Goal: Task Accomplishment & Management: Complete application form

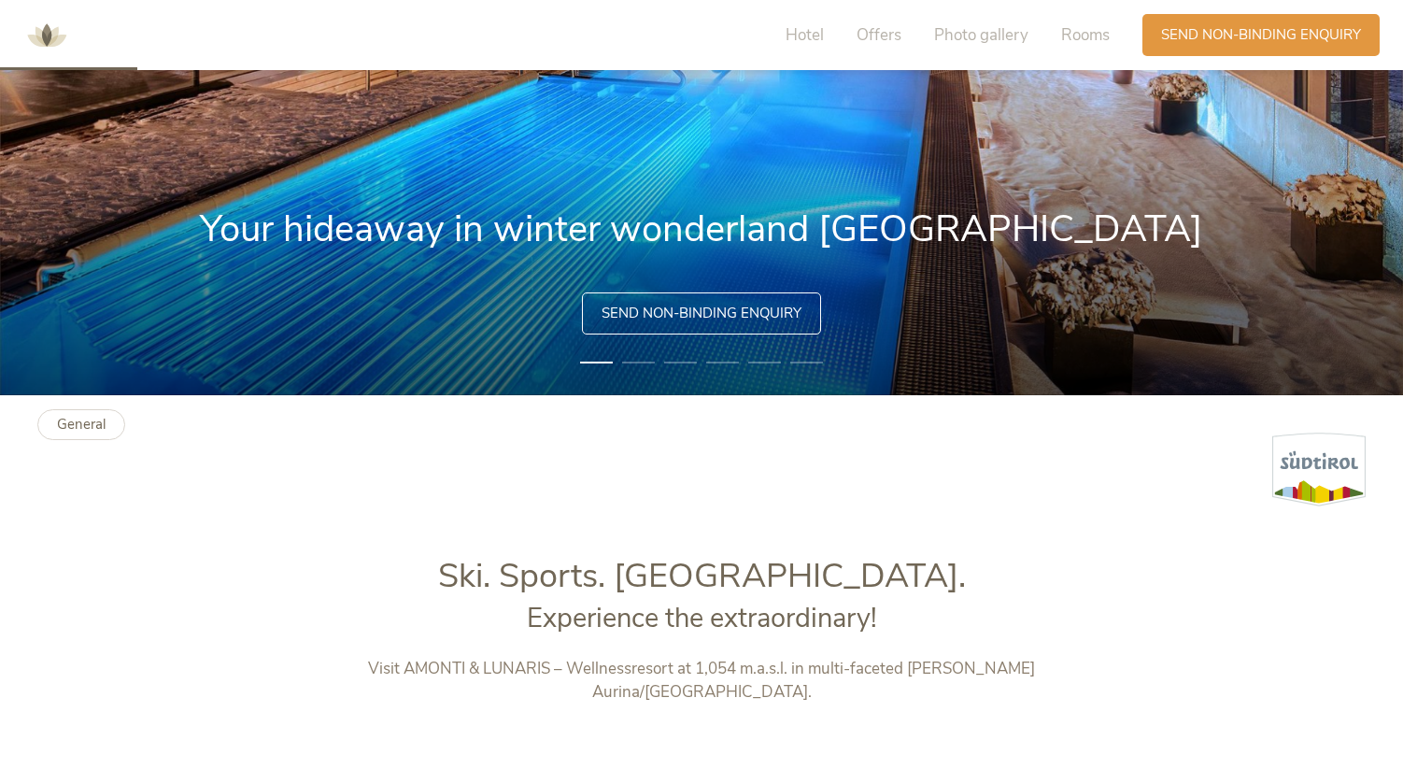
scroll to position [320, 0]
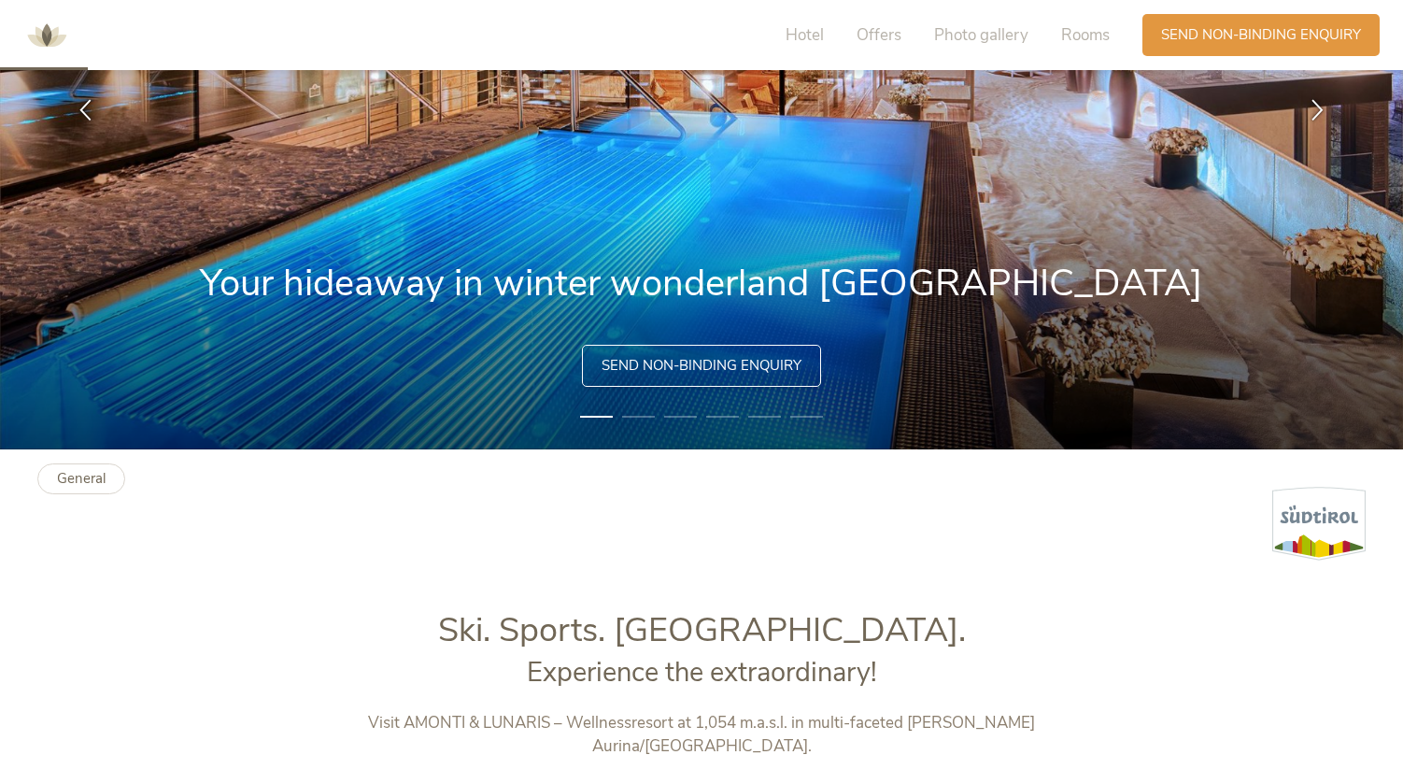
click at [671, 363] on span "Send non-binding enquiry" at bounding box center [702, 366] width 200 height 20
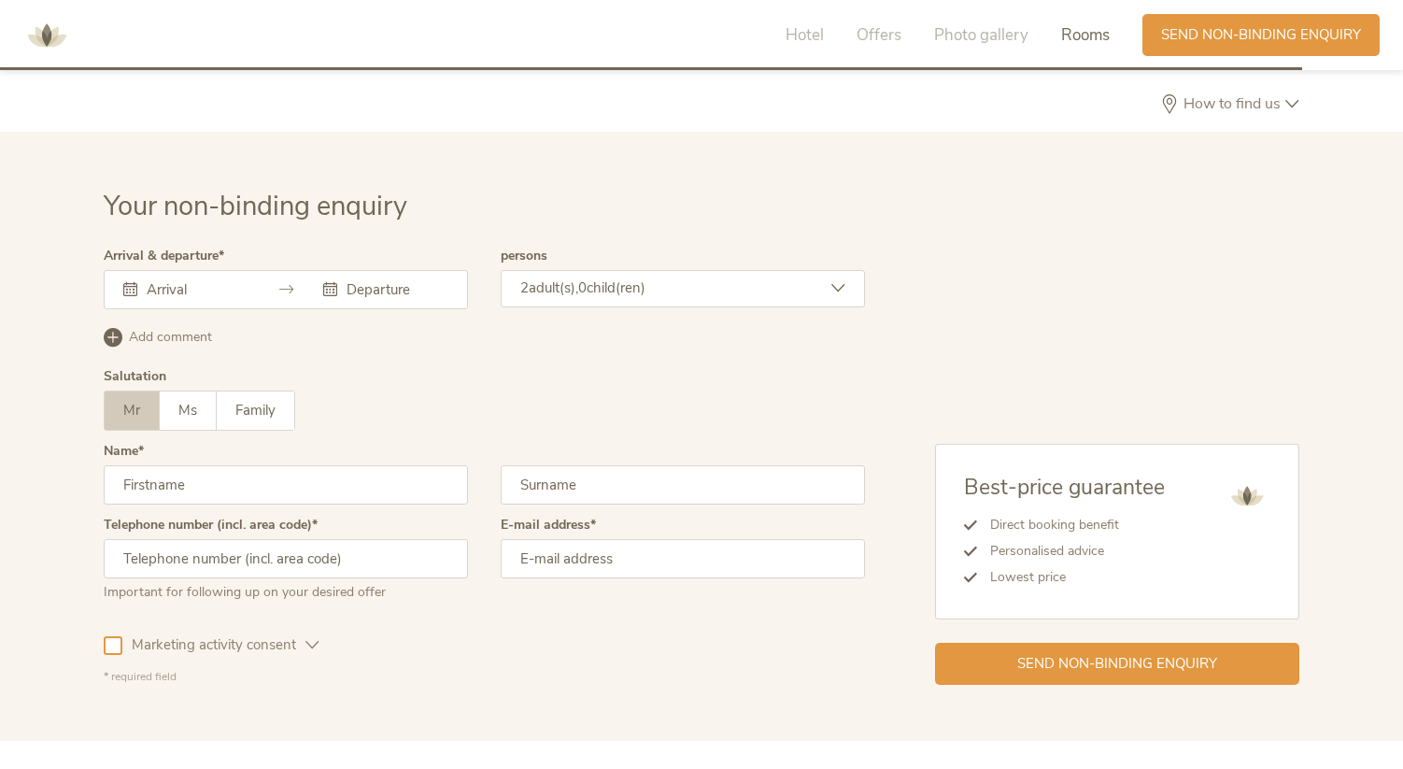
scroll to position [5123, 0]
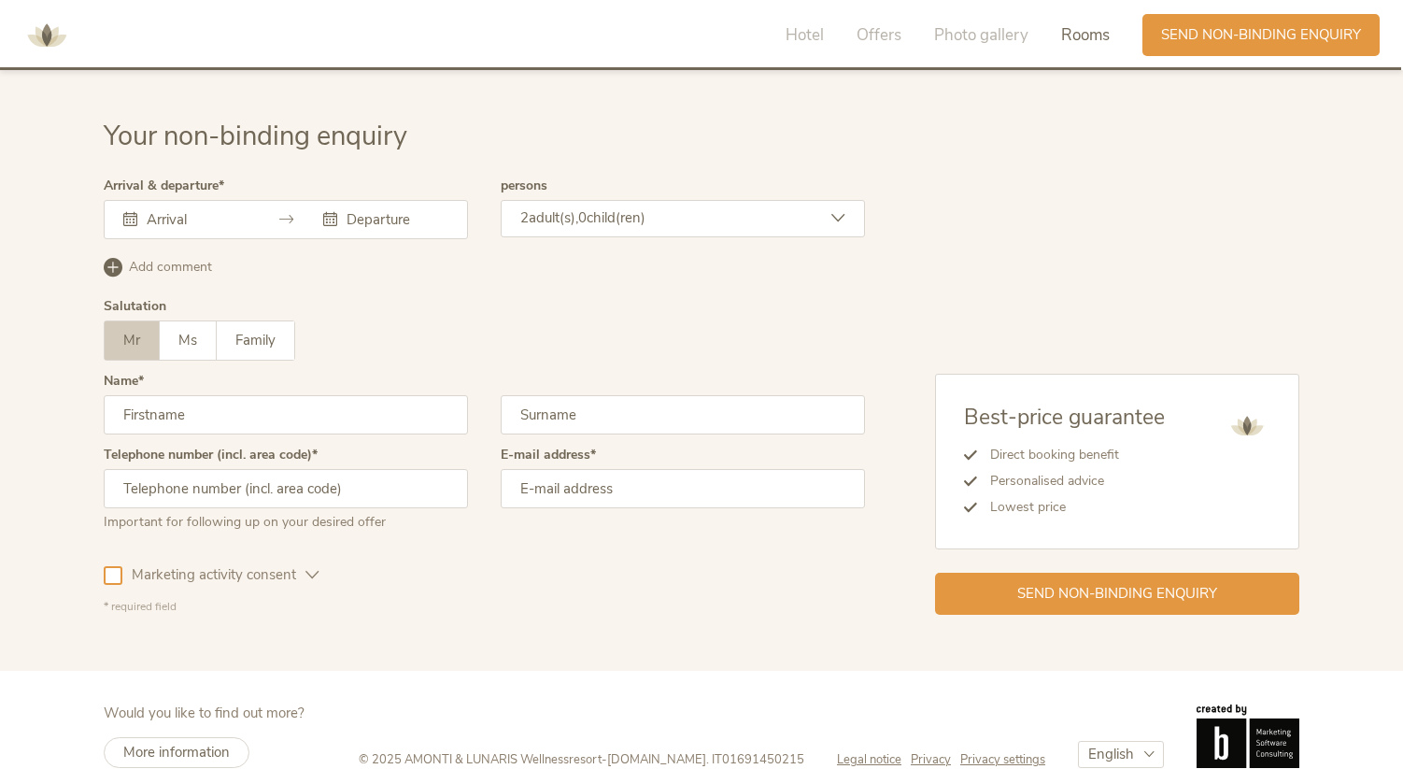
click at [206, 210] on input "text" at bounding box center [195, 219] width 107 height 19
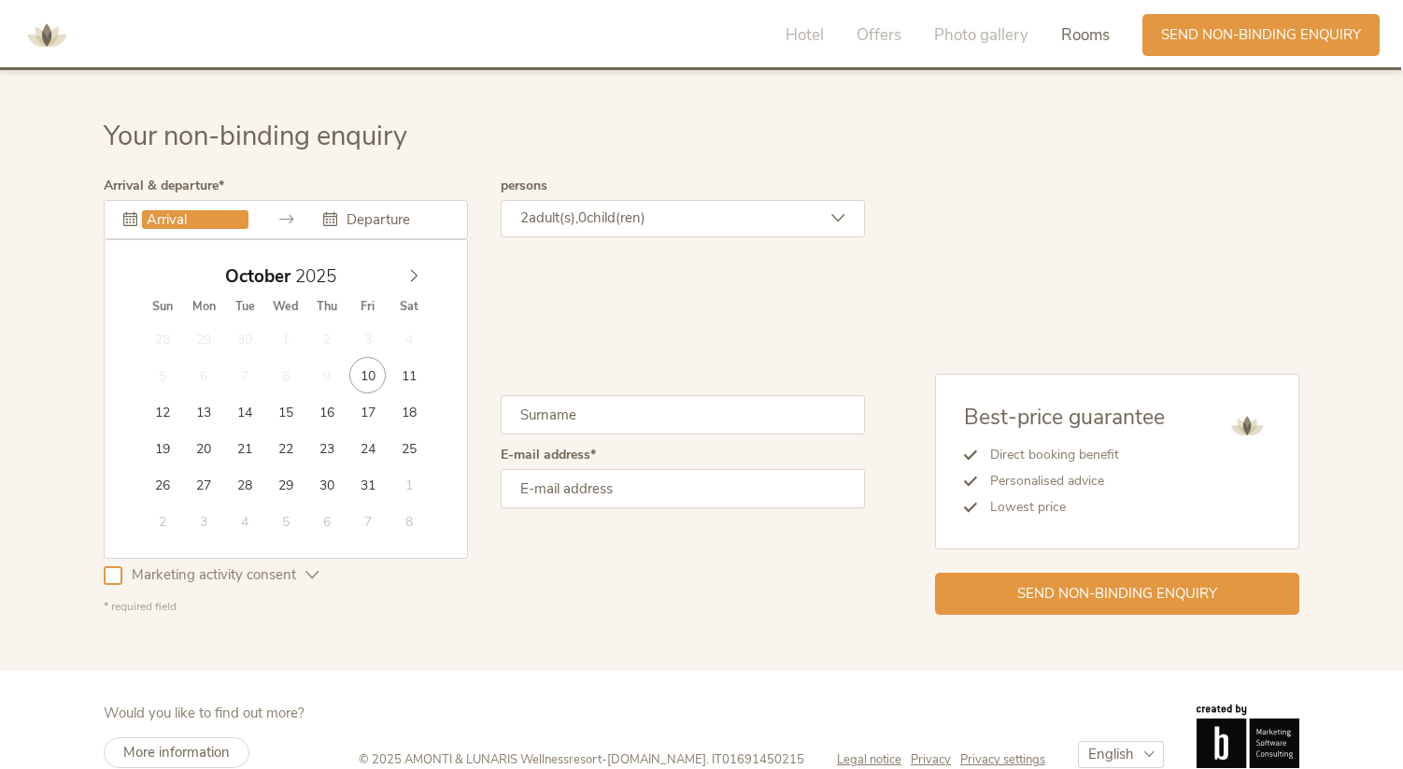
click at [410, 260] on div "October 2025" at bounding box center [286, 277] width 288 height 36
click at [426, 259] on span at bounding box center [414, 272] width 32 height 26
click at [420, 259] on span at bounding box center [414, 272] width 32 height 26
type input "07.12.2025"
type input "14.12.2025"
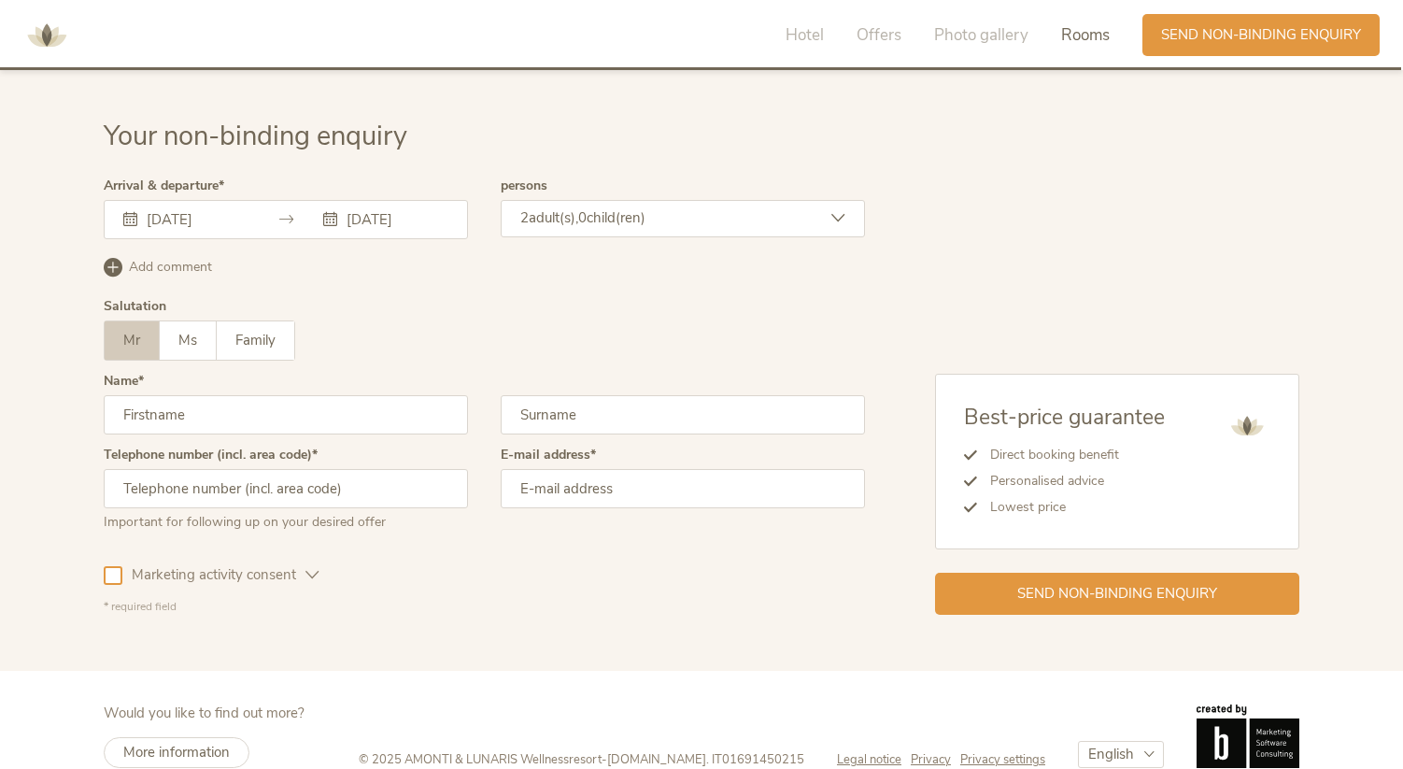
click at [435, 409] on input "text" at bounding box center [286, 414] width 364 height 39
type input "Mikhail"
type input "Belolipetskiy"
type input "015142488938"
type input "mbelolipetskiy@icloud.com"
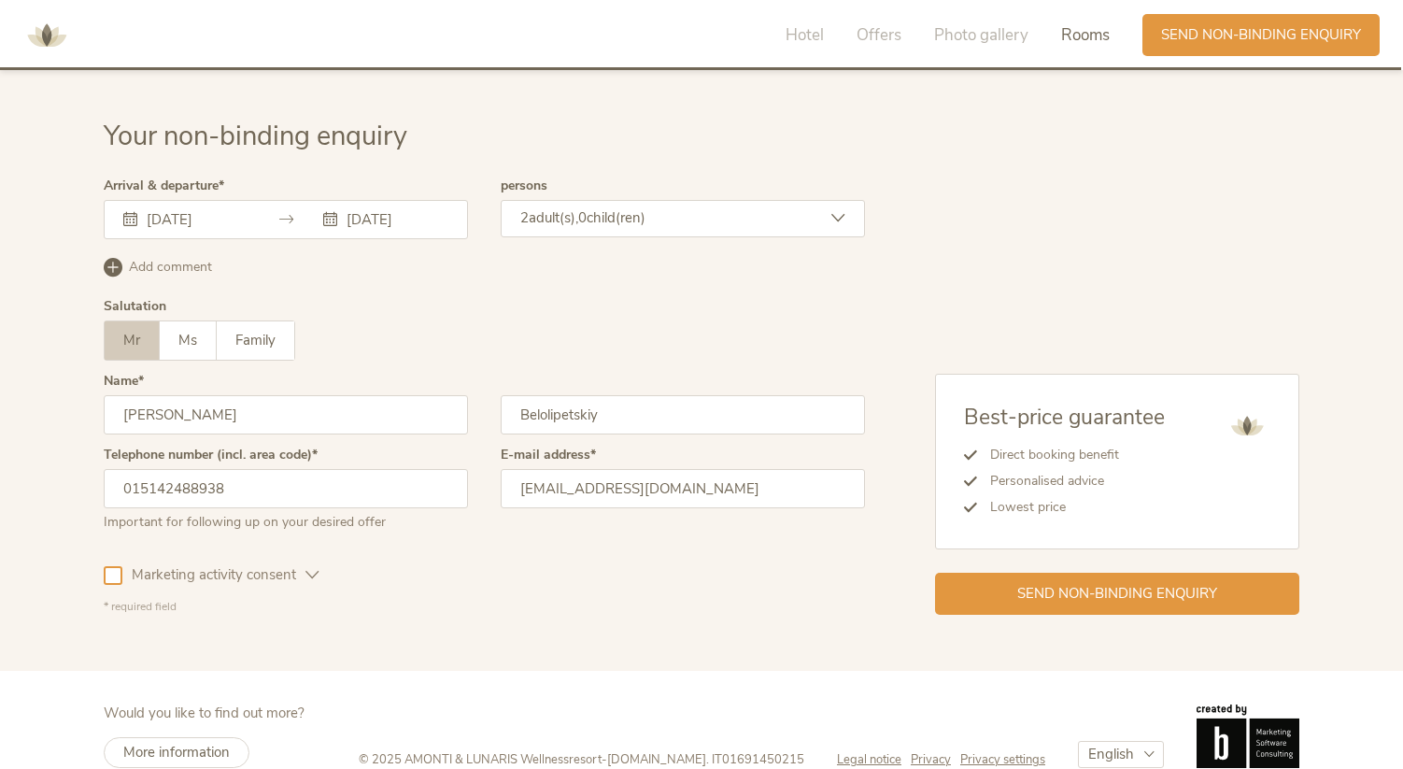
click at [128, 472] on input "015142488938" at bounding box center [286, 488] width 364 height 39
type input "+49 15142488938"
click at [377, 631] on div "Your non-binding enquiry Arrival & departure 07.12.2025 14.12.2025 December 202…" at bounding box center [701, 366] width 1403 height 609
click at [313, 568] on icon at bounding box center [313, 575] width 14 height 14
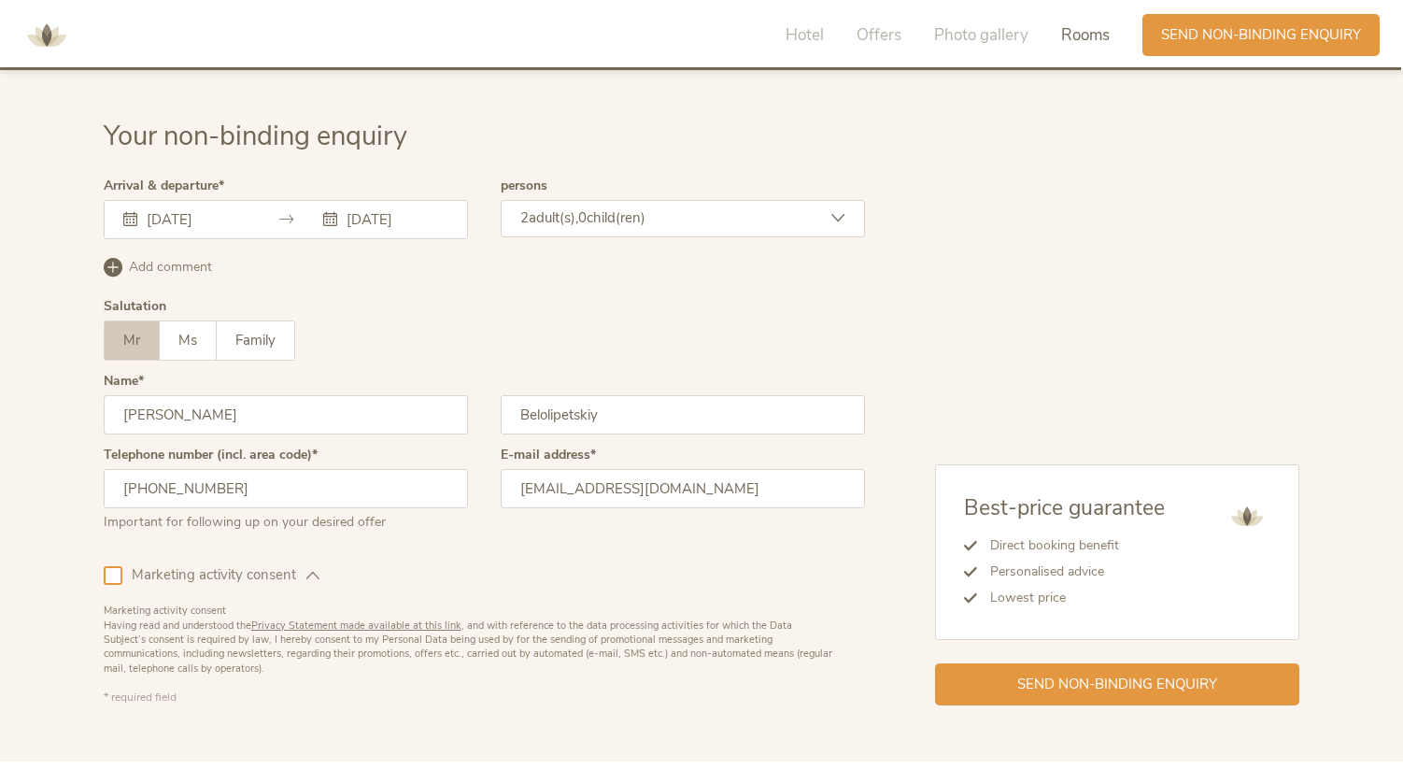
click at [313, 568] on icon at bounding box center [313, 575] width 14 height 14
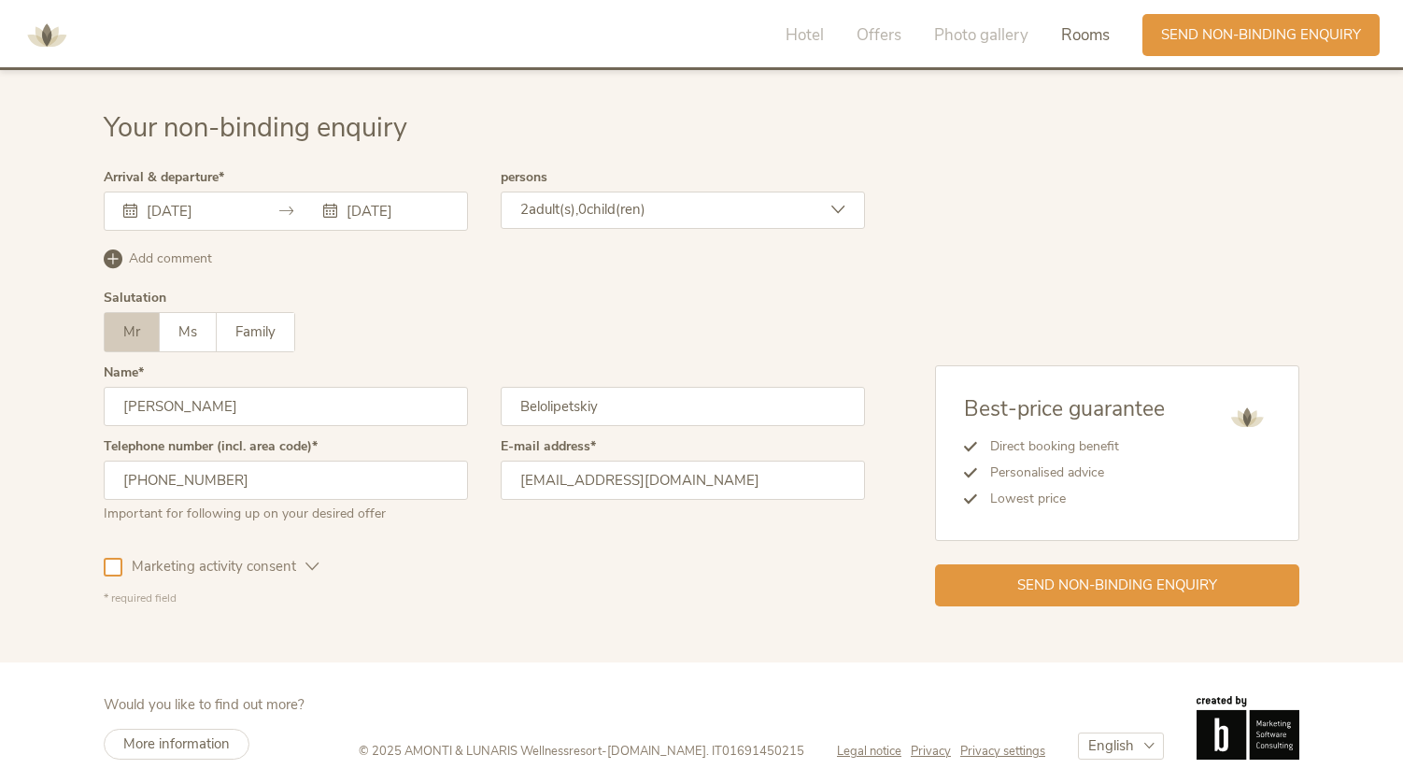
scroll to position [5074, 0]
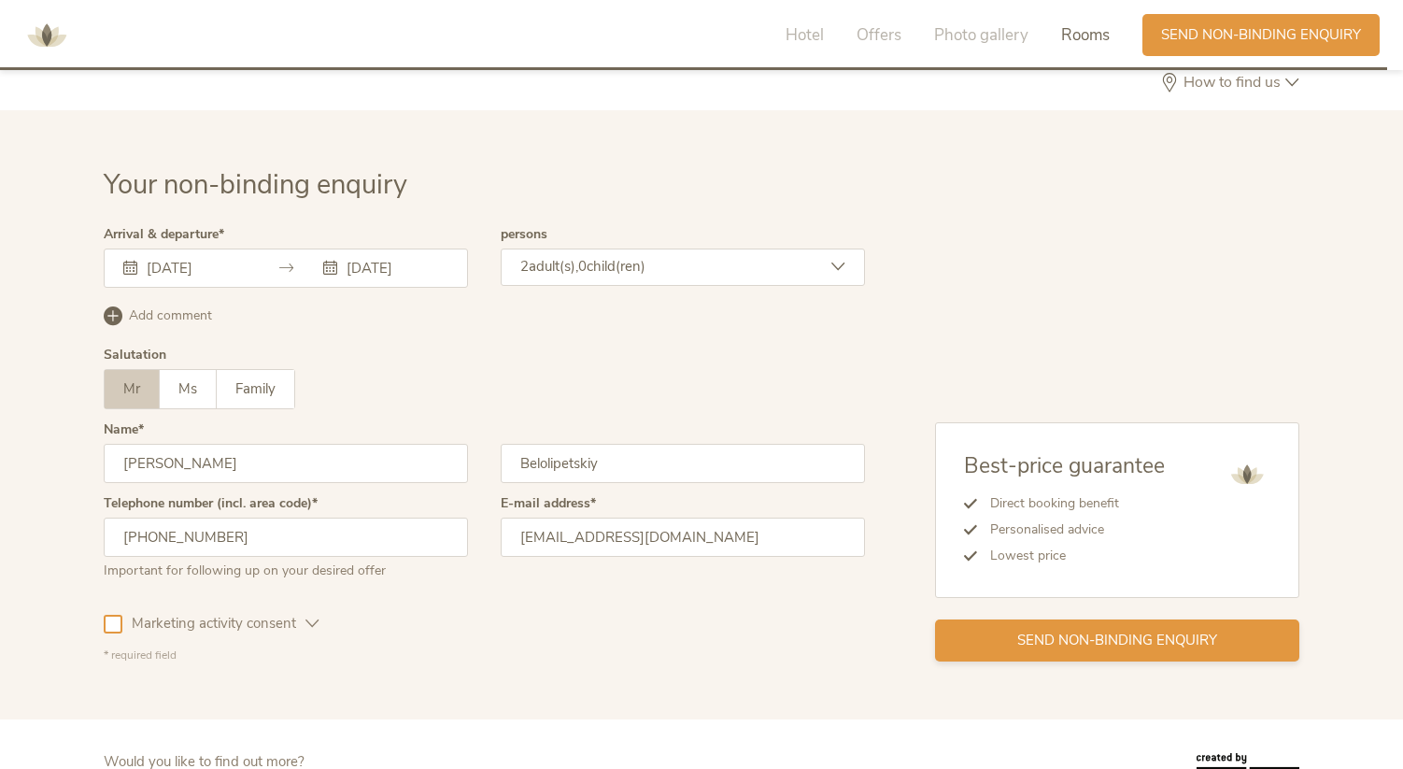
click at [1022, 631] on span "Send non-binding enquiry" at bounding box center [1117, 641] width 200 height 20
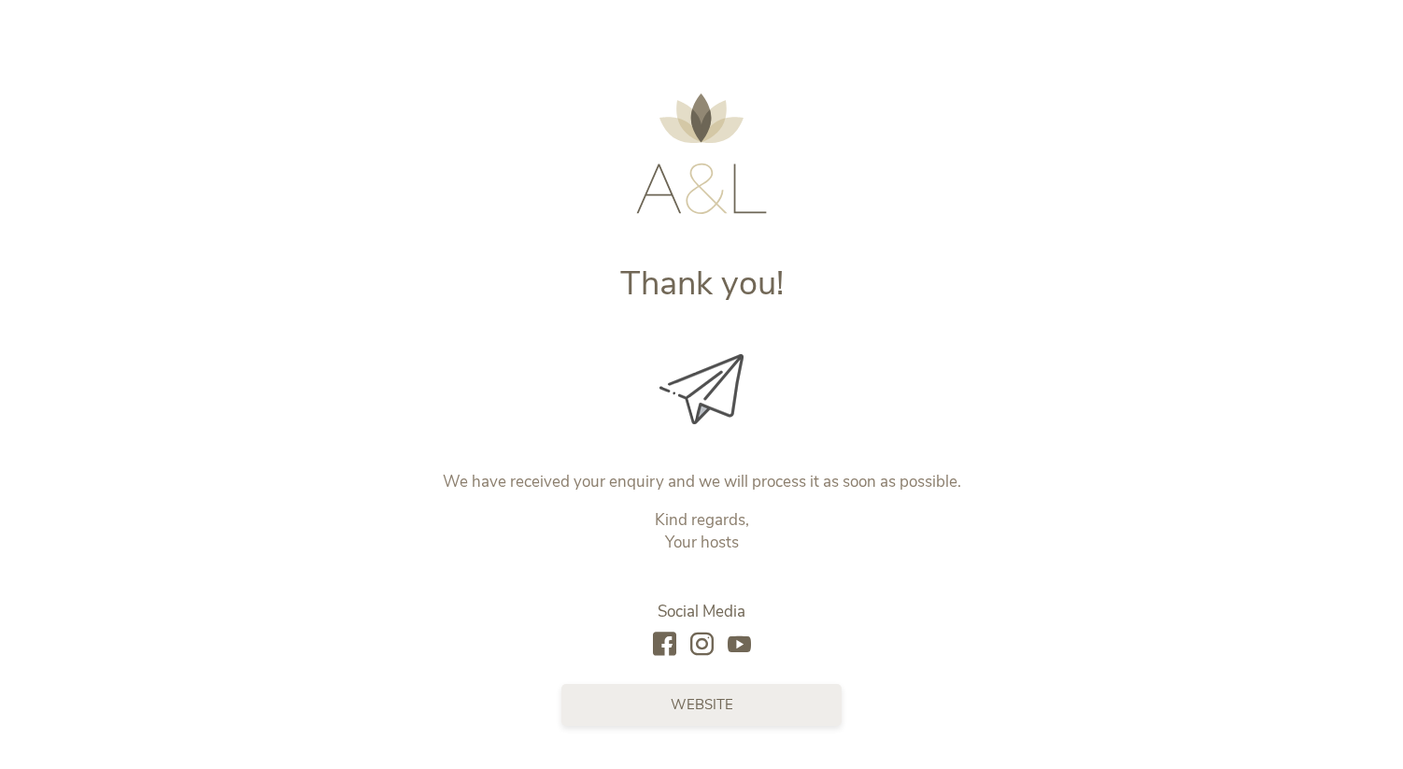
click at [629, 702] on link "Website" at bounding box center [702, 705] width 280 height 42
